Goal: Find contact information: Find contact information

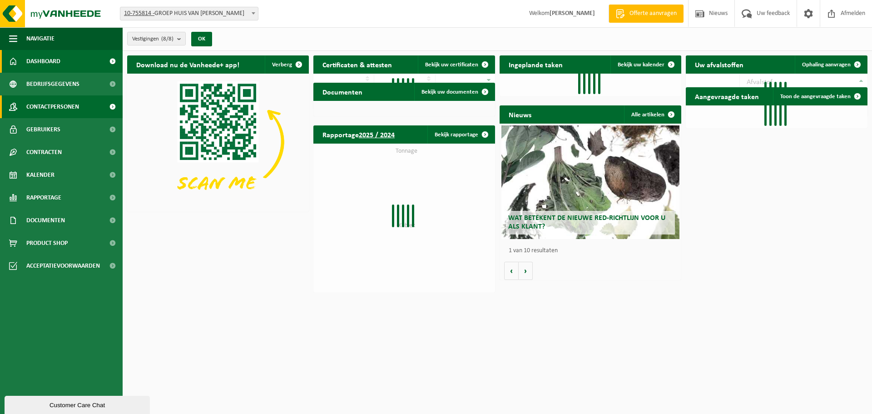
click at [45, 104] on span "Contactpersonen" at bounding box center [52, 106] width 53 height 23
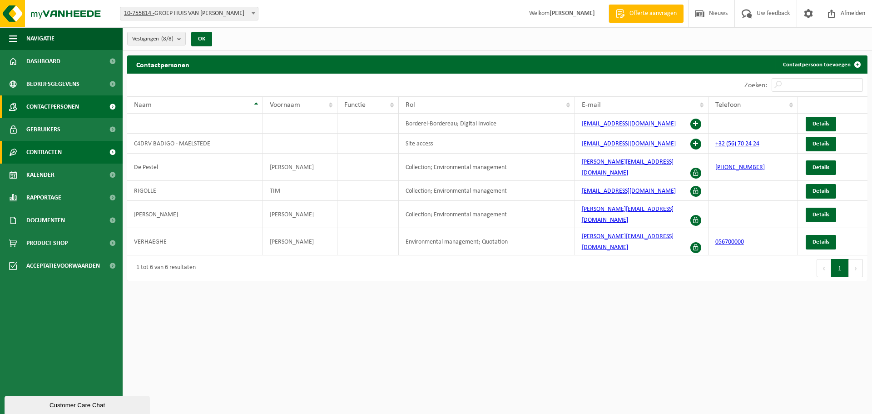
click at [52, 150] on span "Contracten" at bounding box center [43, 152] width 35 height 23
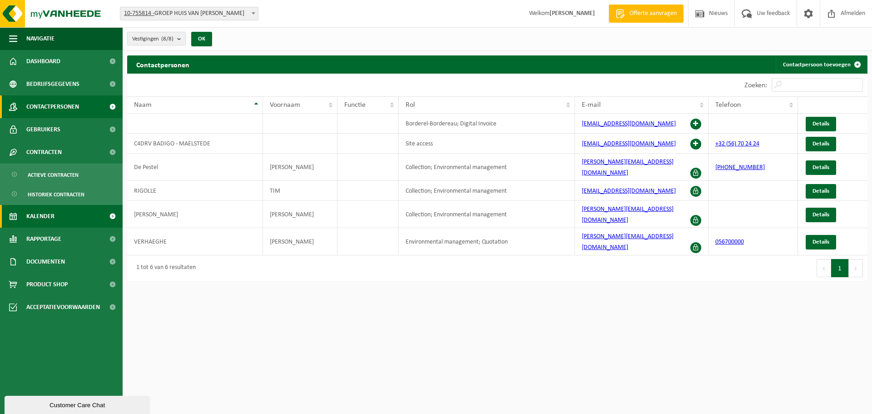
click at [49, 212] on span "Kalender" at bounding box center [40, 216] width 28 height 23
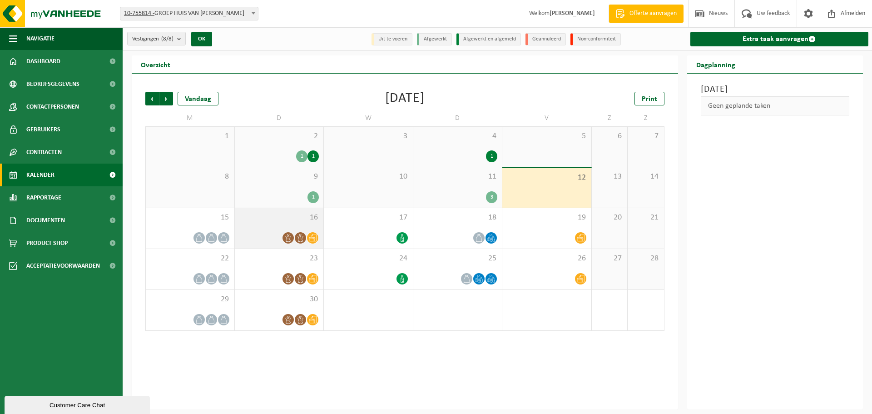
click at [287, 221] on span "16" at bounding box center [279, 217] width 80 height 10
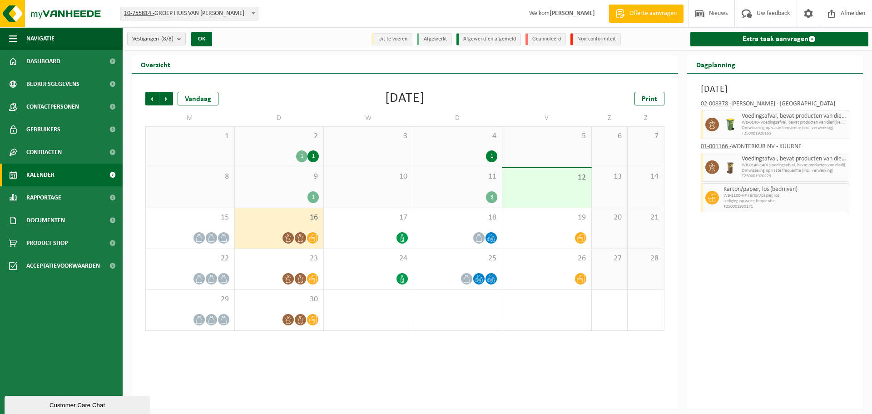
click at [280, 185] on div "9 1" at bounding box center [279, 187] width 89 height 40
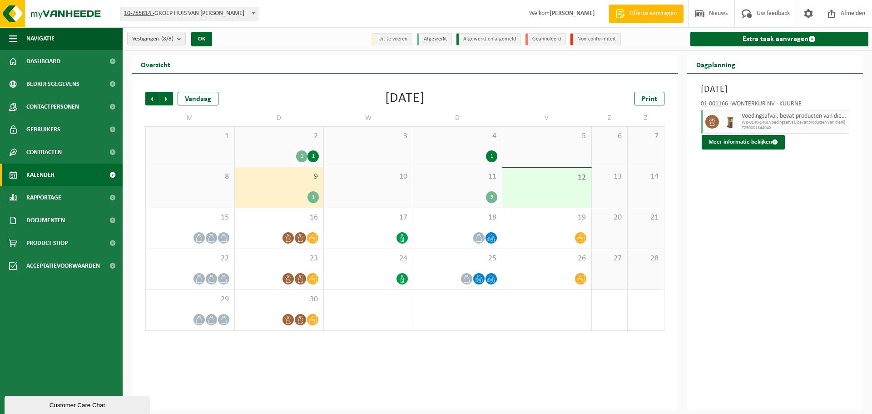
click at [272, 144] on div "2 1 1" at bounding box center [279, 147] width 89 height 40
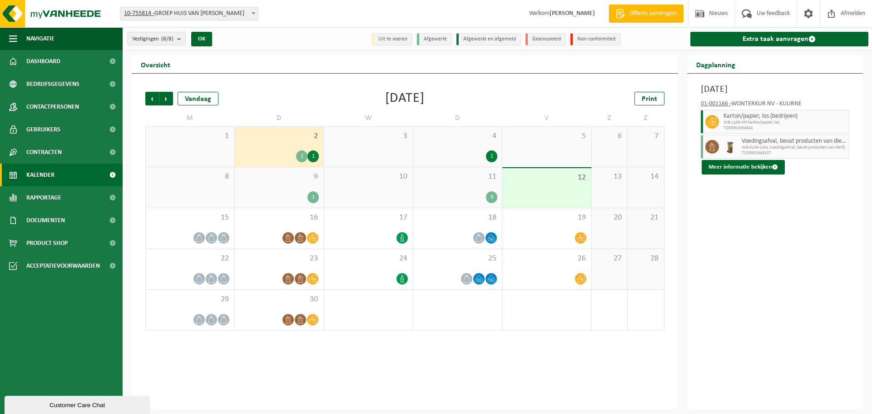
click at [271, 201] on div "1" at bounding box center [279, 197] width 80 height 12
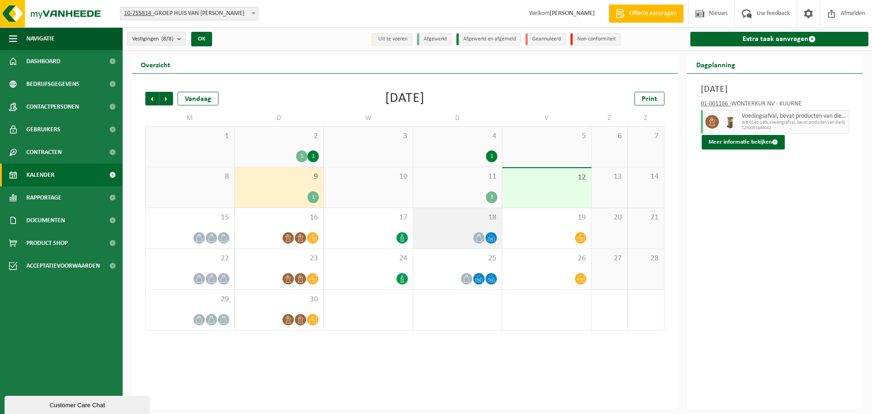
click at [463, 216] on span "18" at bounding box center [458, 217] width 80 height 10
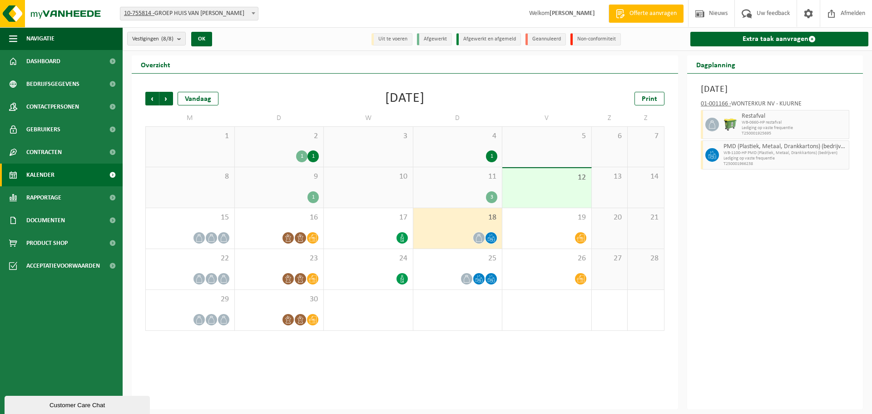
click at [278, 186] on div "9 1" at bounding box center [279, 187] width 89 height 40
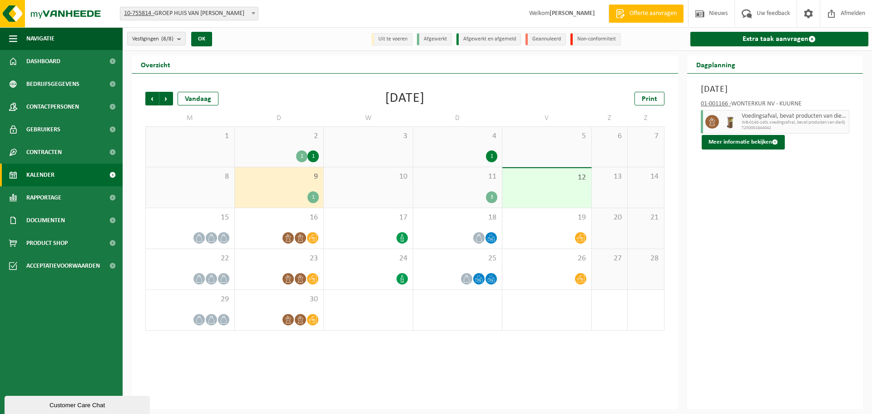
click at [217, 189] on div "8" at bounding box center [190, 187] width 89 height 40
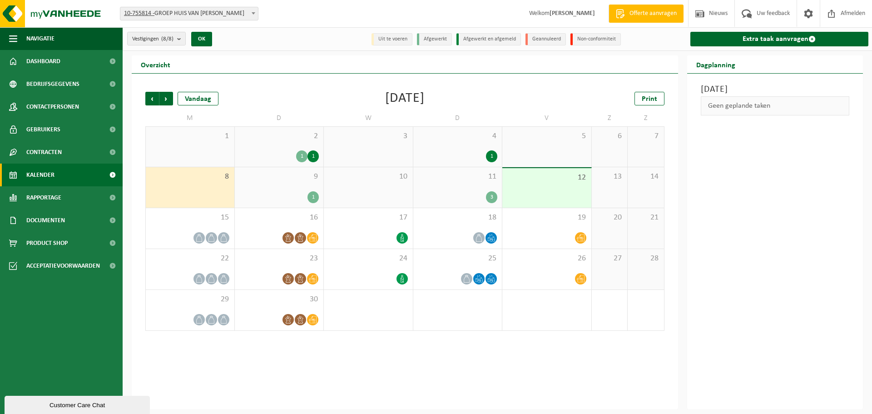
click at [256, 146] on div "2 1 1" at bounding box center [279, 147] width 89 height 40
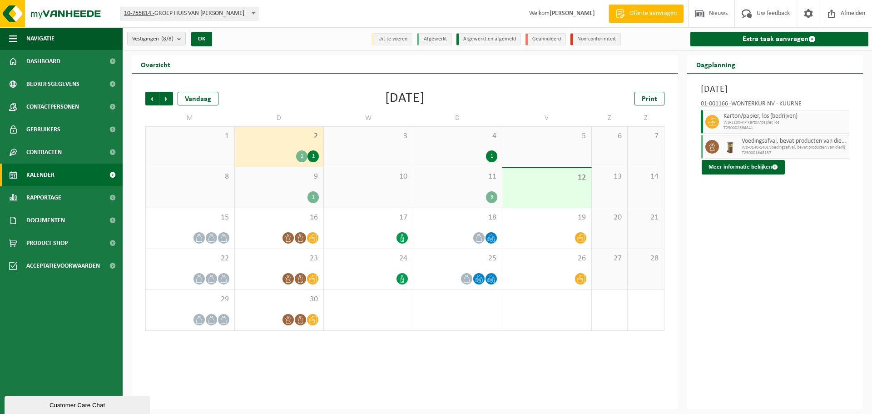
click at [266, 181] on span "9" at bounding box center [279, 177] width 80 height 10
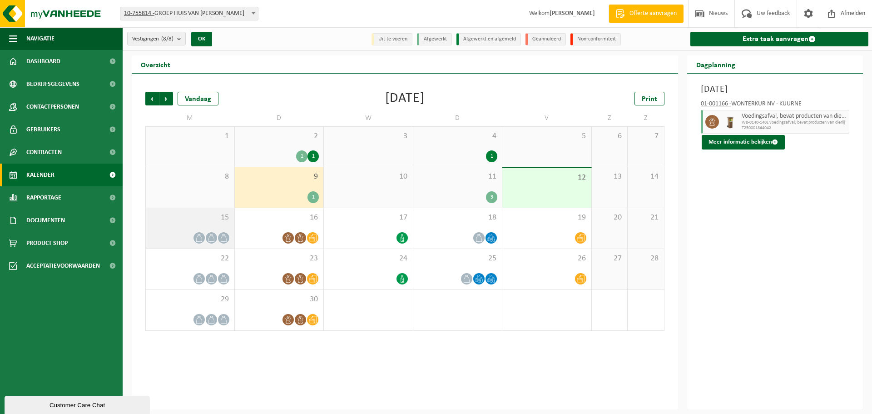
click at [202, 219] on span "15" at bounding box center [189, 217] width 79 height 10
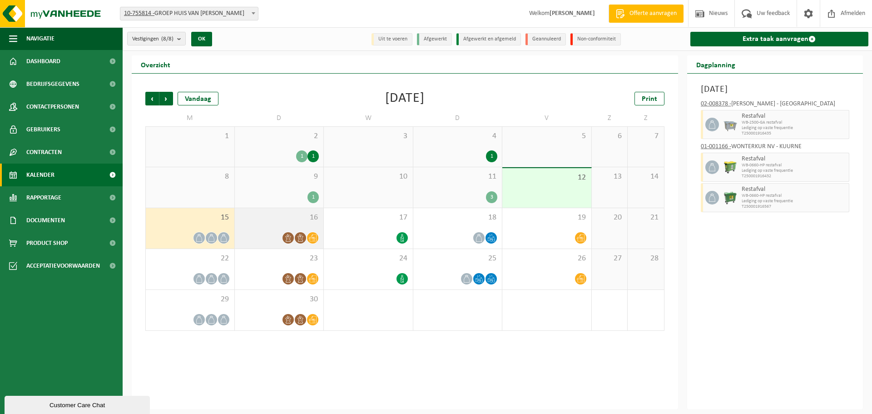
click at [271, 220] on span "16" at bounding box center [279, 217] width 80 height 10
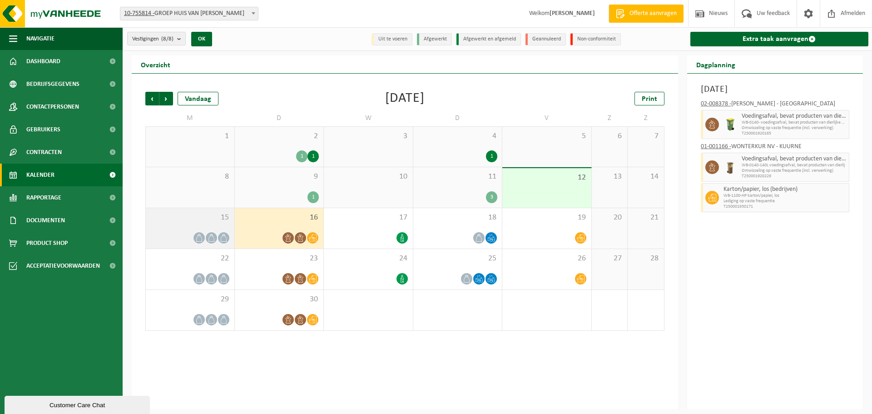
click at [202, 218] on span "15" at bounding box center [189, 217] width 79 height 10
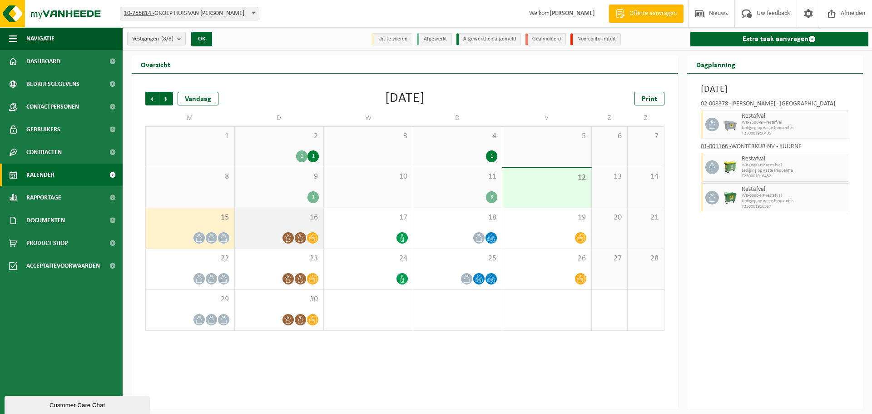
click at [264, 209] on div "16" at bounding box center [279, 228] width 89 height 40
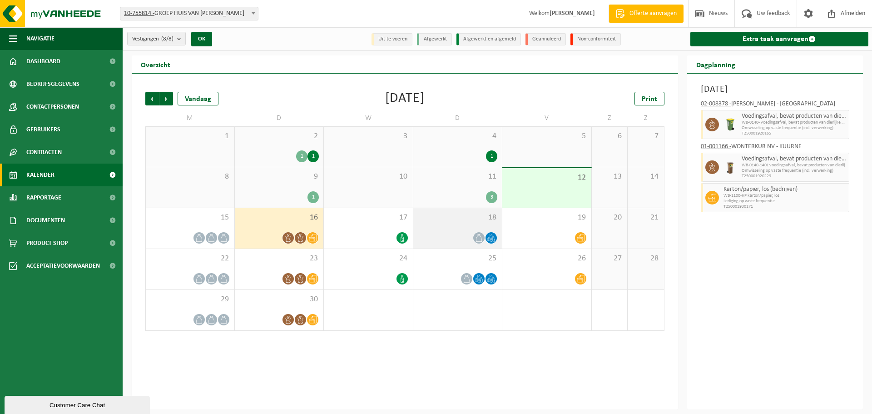
click at [473, 220] on span "18" at bounding box center [458, 217] width 80 height 10
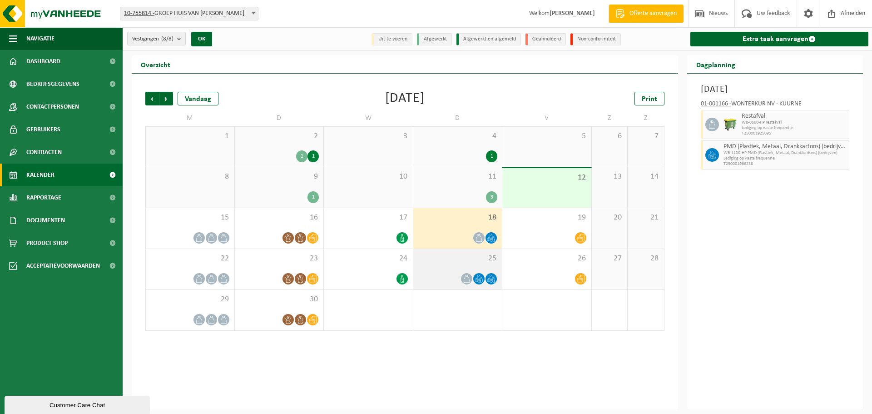
click at [450, 264] on div "25" at bounding box center [457, 269] width 89 height 40
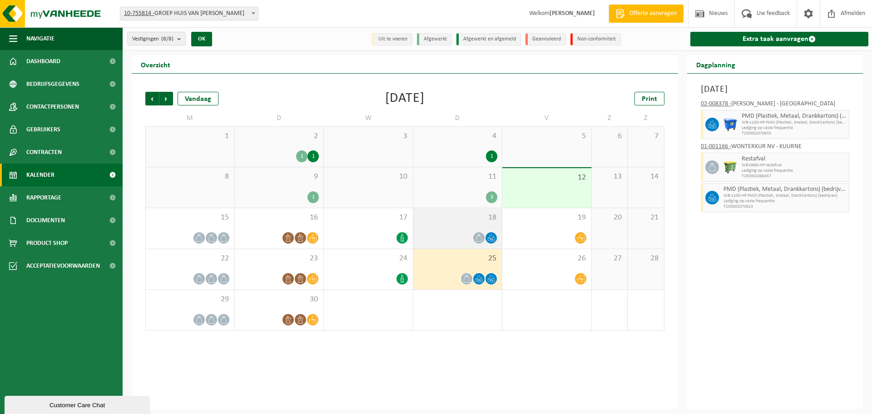
click at [458, 222] on div "18" at bounding box center [457, 228] width 89 height 40
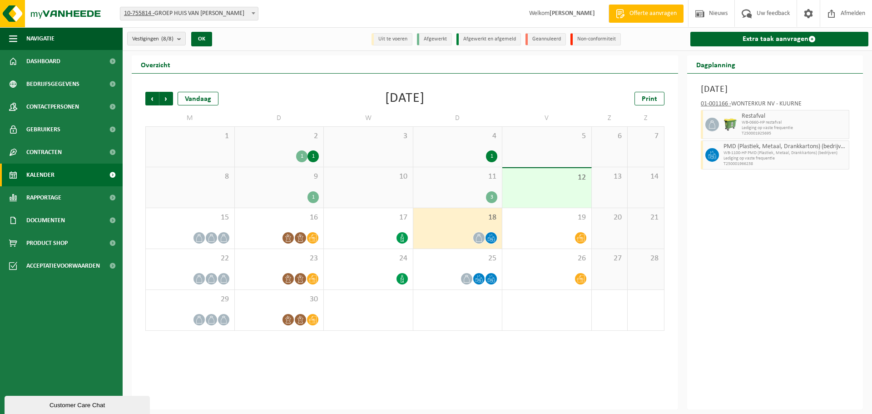
click at [480, 191] on div "3" at bounding box center [458, 197] width 80 height 12
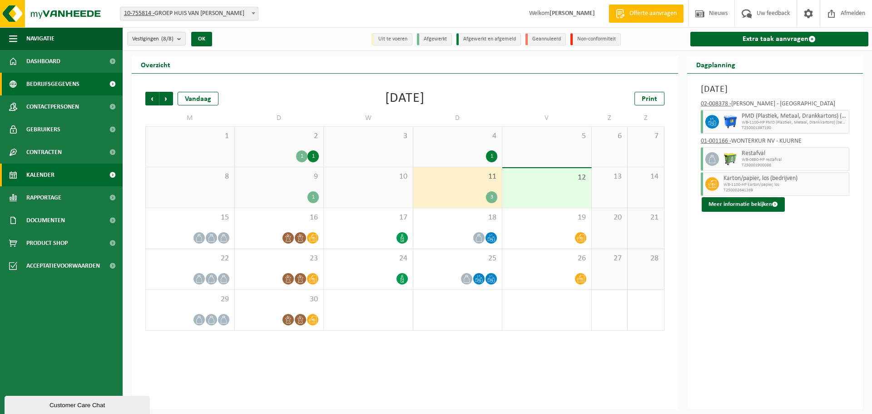
click at [38, 85] on span "Bedrijfsgegevens" at bounding box center [52, 84] width 53 height 23
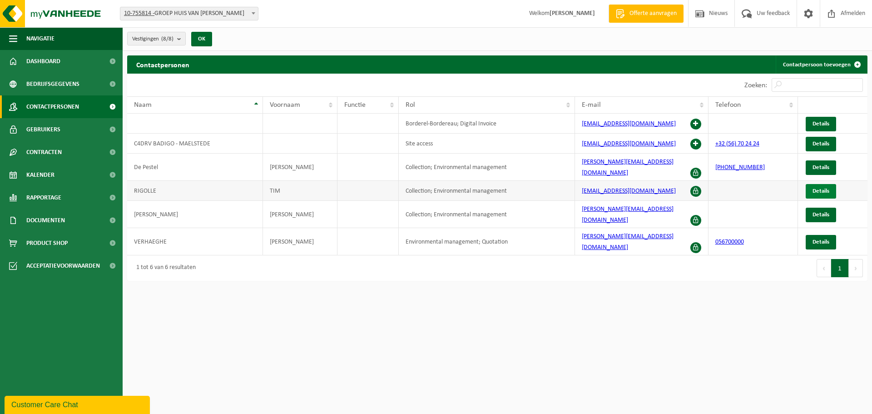
click at [826, 188] on span "Details" at bounding box center [820, 191] width 17 height 6
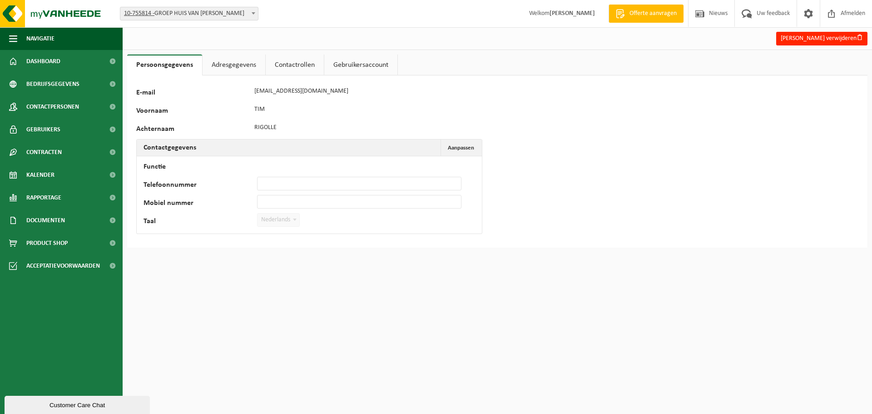
click at [234, 61] on link "Adresgegevens" at bounding box center [233, 64] width 63 height 21
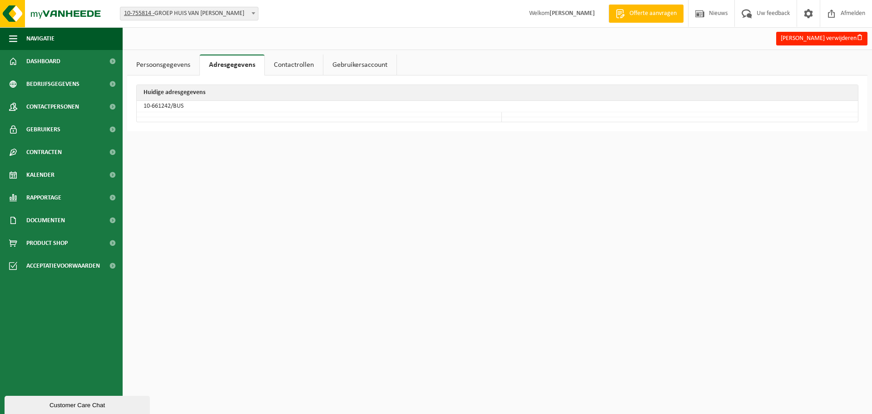
click at [283, 66] on link "Contactrollen" at bounding box center [294, 64] width 58 height 21
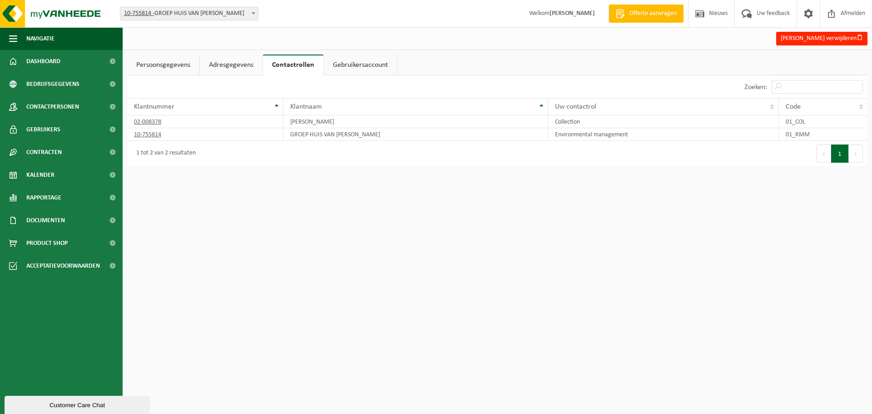
click at [356, 68] on link "Gebruikersaccount" at bounding box center [360, 64] width 73 height 21
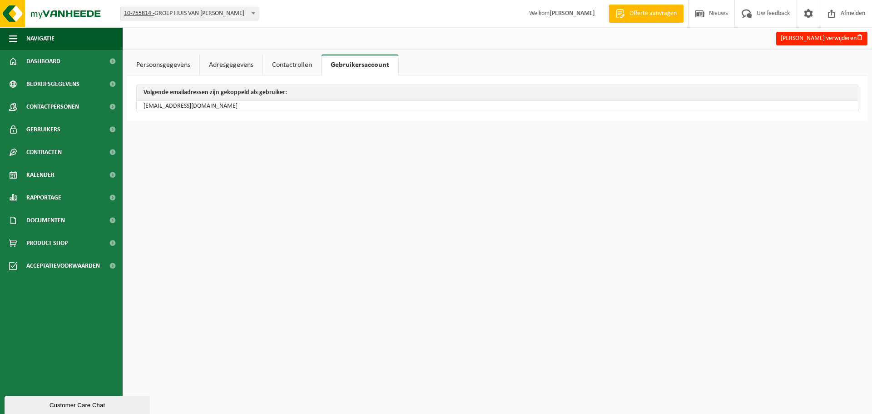
click at [189, 66] on link "Persoonsgegevens" at bounding box center [163, 64] width 72 height 21
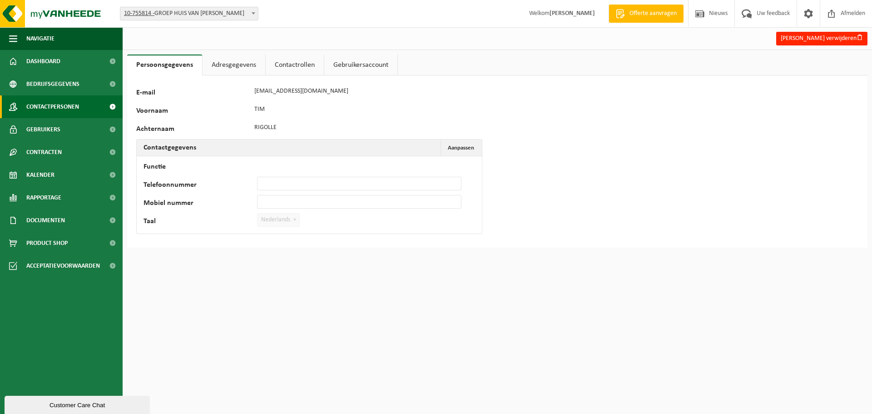
click at [43, 104] on span "Contactpersonen" at bounding box center [52, 106] width 53 height 23
